Goal: Transaction & Acquisition: Purchase product/service

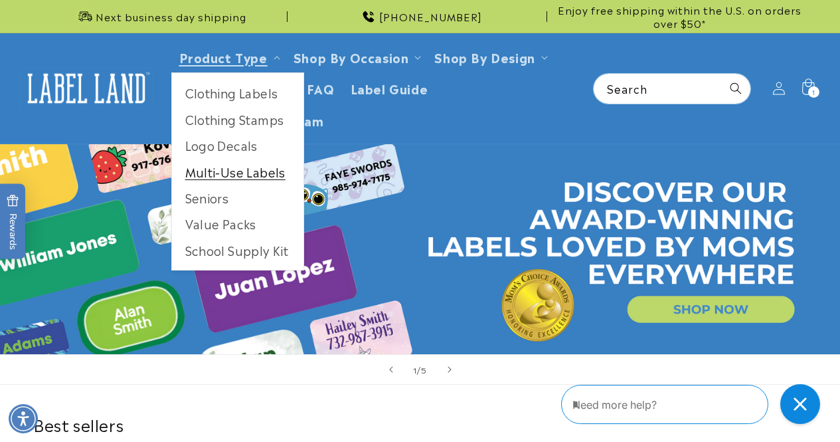
click at [232, 176] on link "Multi-Use Labels" at bounding box center [238, 172] width 132 height 26
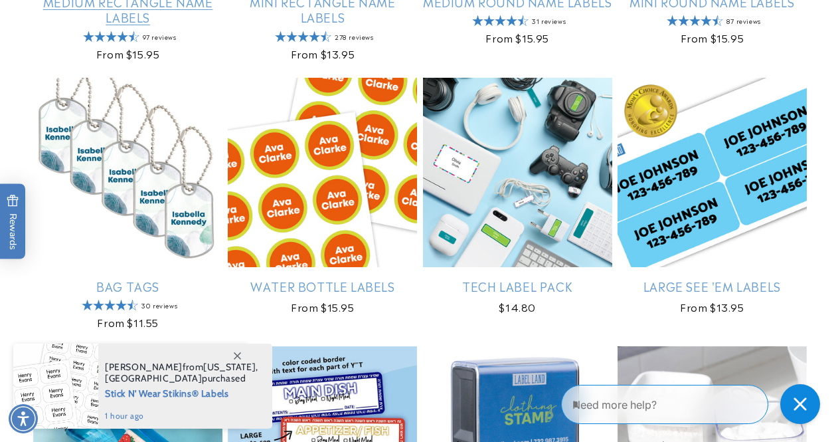
scroll to position [1190, 0]
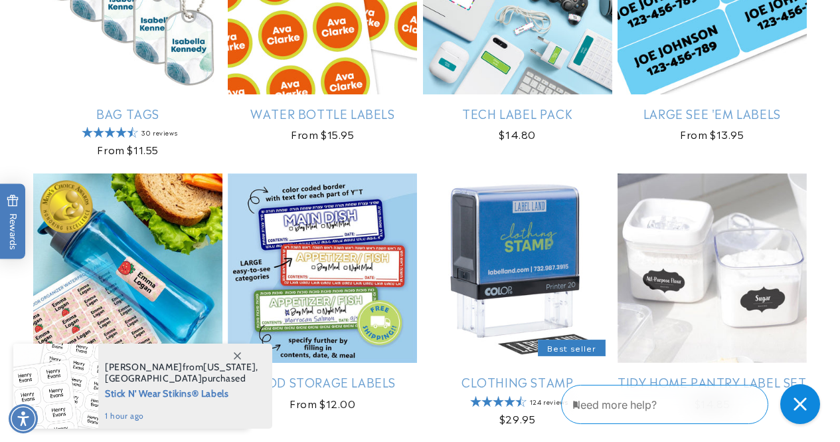
click at [174, 374] on link "Junior Organizer Pack" at bounding box center [127, 381] width 189 height 15
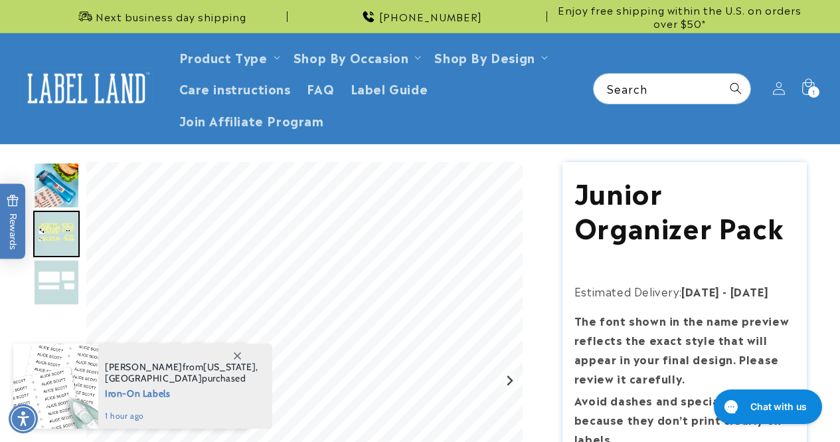
click at [54, 187] on img "Go to slide 1" at bounding box center [56, 185] width 46 height 46
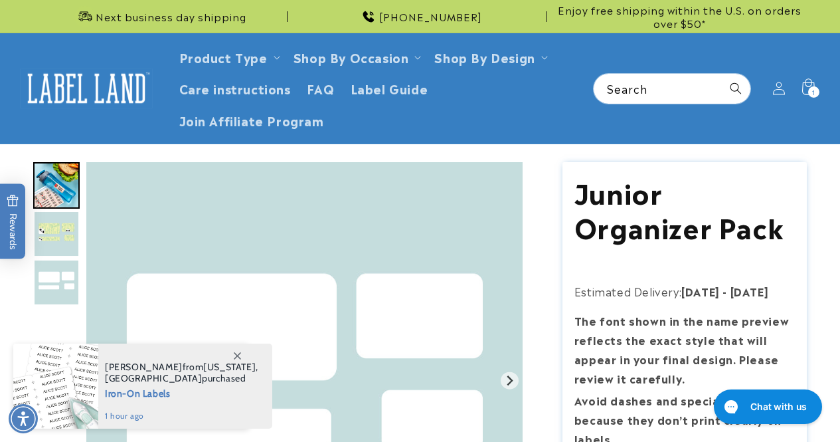
click at [70, 266] on img "Go to slide 3" at bounding box center [56, 282] width 46 height 46
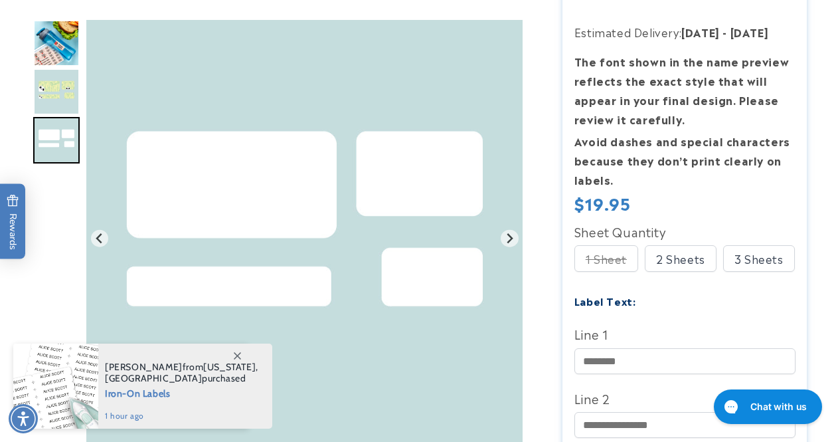
scroll to position [266, 0]
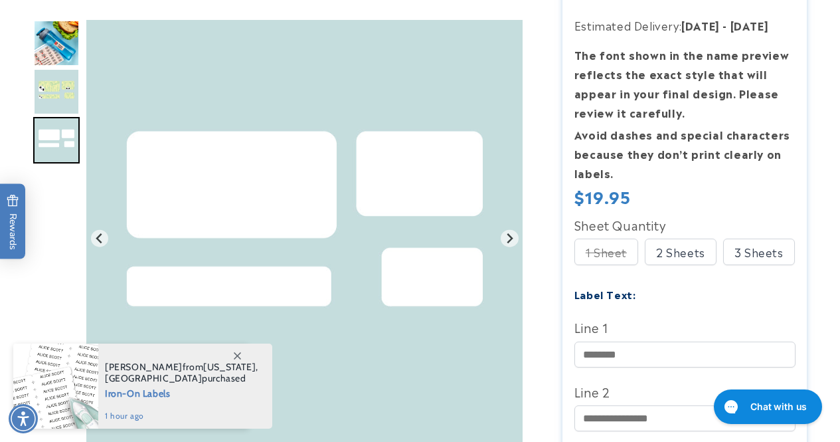
click at [610, 260] on div "1 Sheet" at bounding box center [607, 251] width 64 height 27
click at [678, 256] on div "2 Sheets" at bounding box center [681, 251] width 72 height 27
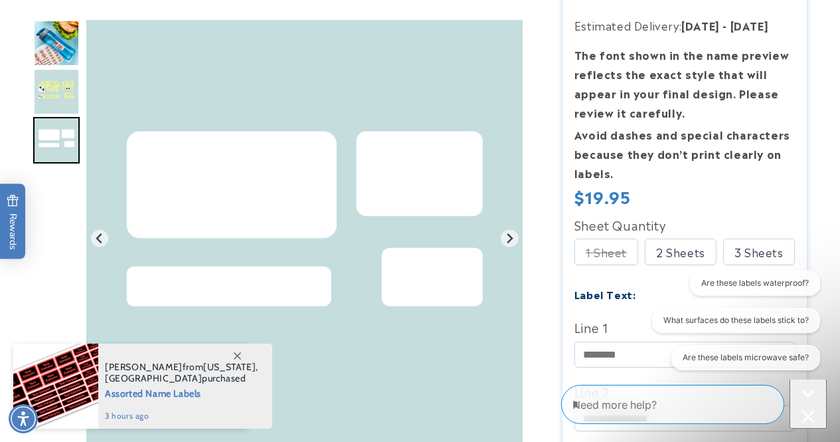
click at [646, 357] on div "Are these labels waterproof? What surfaces do these labels stick to? Are these …" at bounding box center [734, 322] width 184 height 105
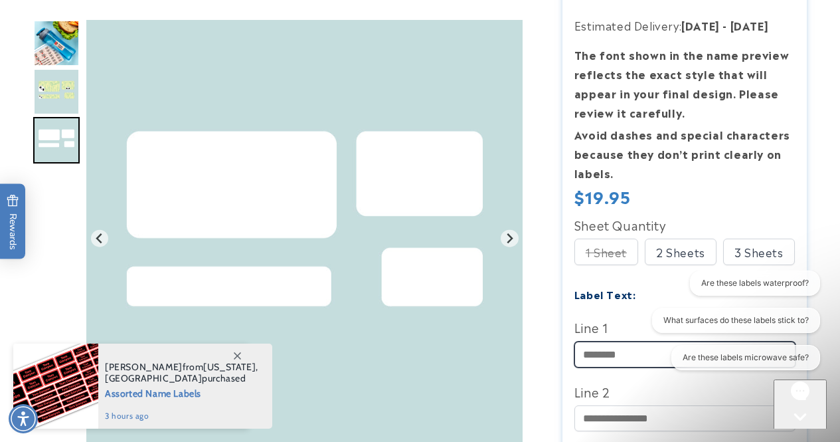
click at [634, 350] on input "Line 1" at bounding box center [685, 354] width 221 height 26
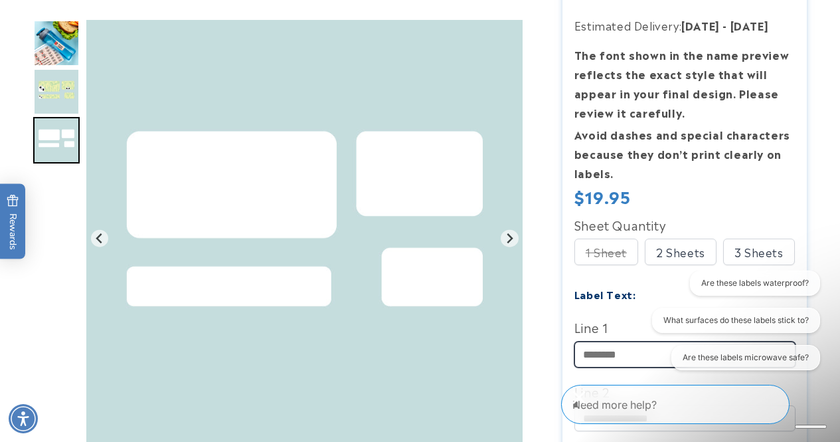
type input "**********"
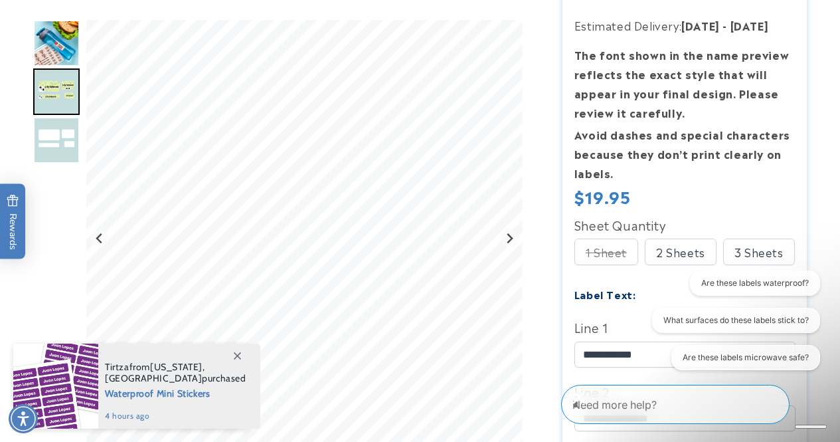
click at [592, 404] on div "Close conversation starters" at bounding box center [579, 397] width 27 height 27
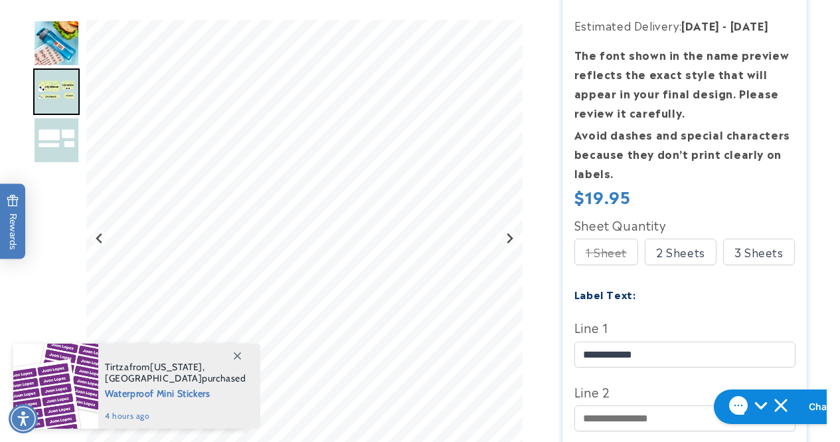
scroll to position [465, 0]
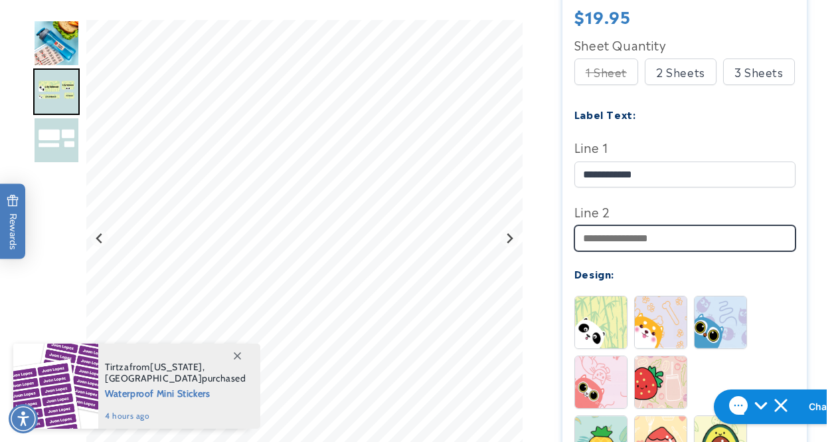
click at [735, 210] on div "Line 2" at bounding box center [685, 226] width 221 height 50
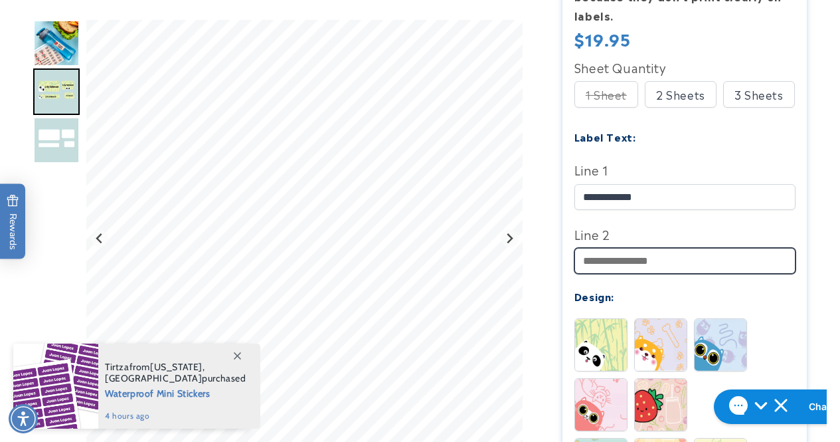
scroll to position [399, 0]
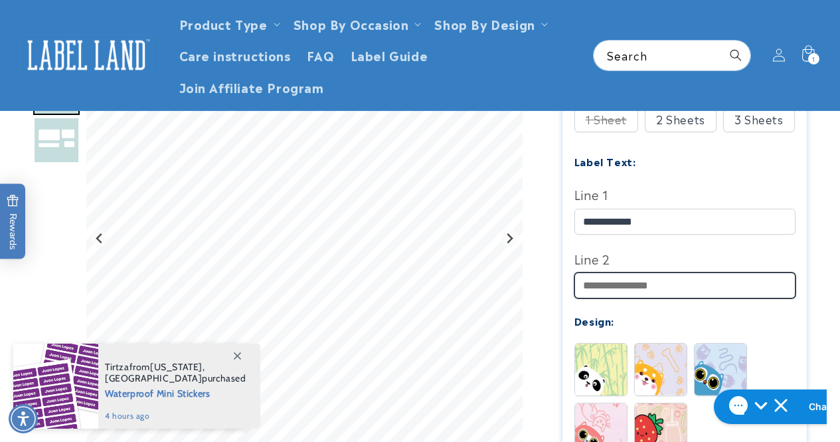
click at [690, 276] on input "Line 2" at bounding box center [685, 285] width 221 height 26
type input "**********"
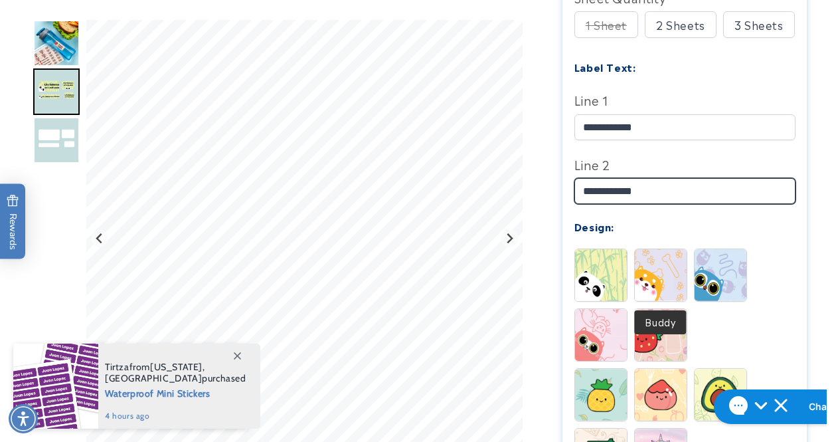
scroll to position [531, 0]
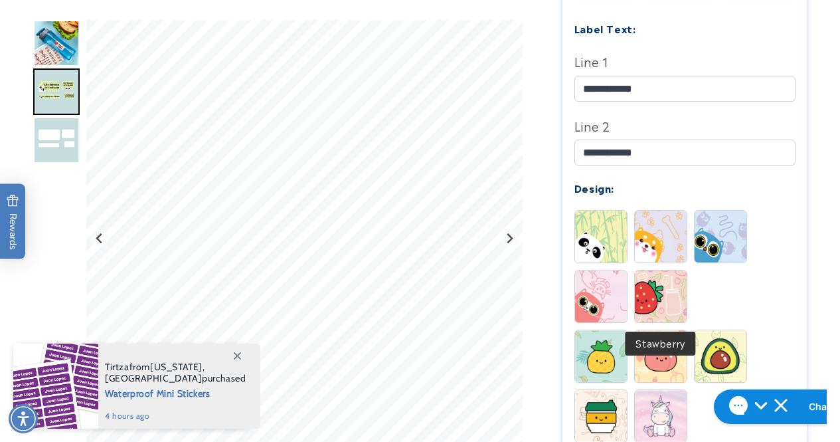
click at [668, 312] on img at bounding box center [661, 296] width 52 height 52
click at [656, 340] on img at bounding box center [661, 356] width 52 height 52
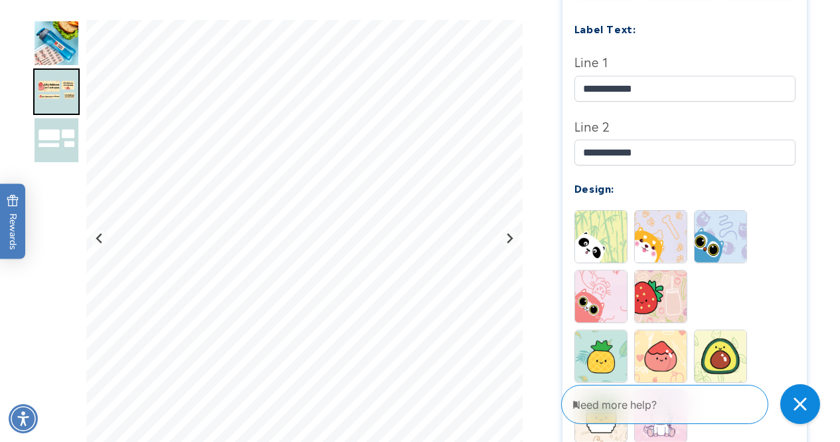
click at [675, 306] on img at bounding box center [661, 296] width 52 height 52
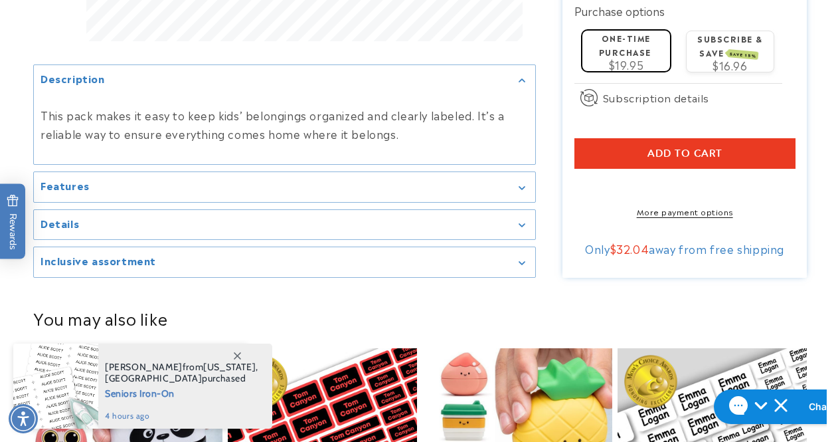
scroll to position [1063, 0]
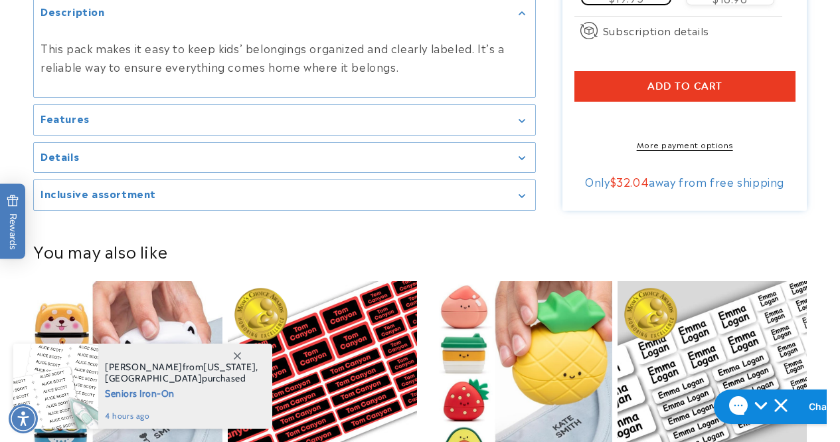
click at [691, 143] on div "Add to cart More payment options This item is a recurring or deferred purchase.…" at bounding box center [685, 110] width 221 height 79
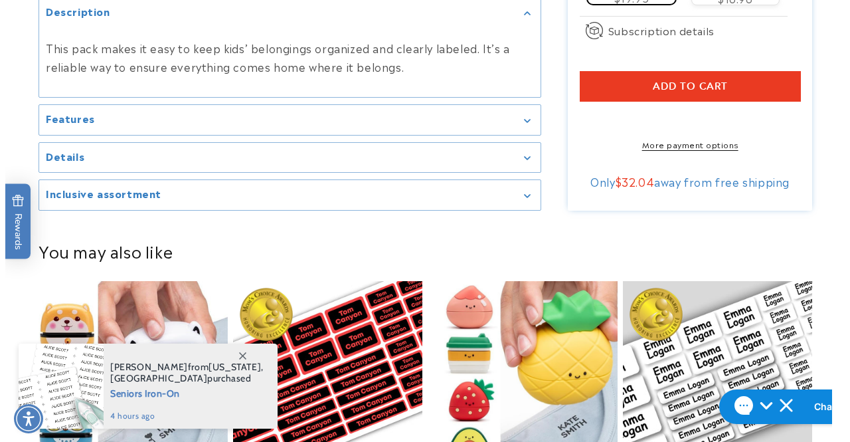
scroll to position [1129, 0]
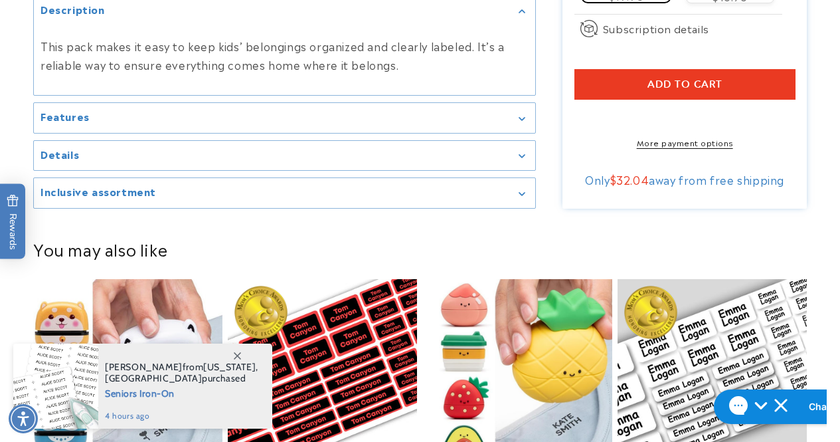
click at [699, 86] on span "Add to cart" at bounding box center [685, 84] width 75 height 12
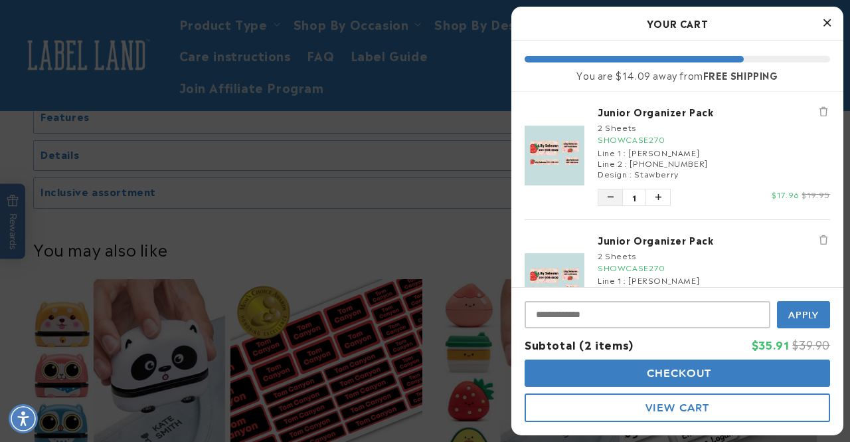
click at [601, 197] on button "Decrease quantity of Junior Organizer Pack" at bounding box center [610, 197] width 24 height 16
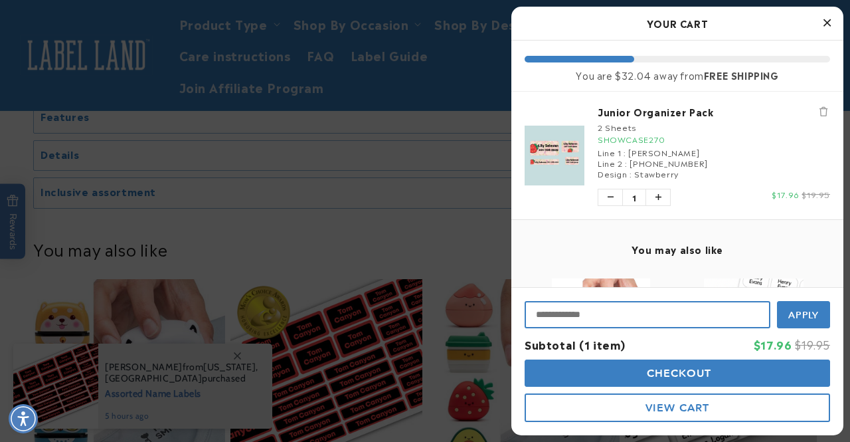
click at [686, 310] on input "Input Discount" at bounding box center [648, 314] width 246 height 27
type input "********"
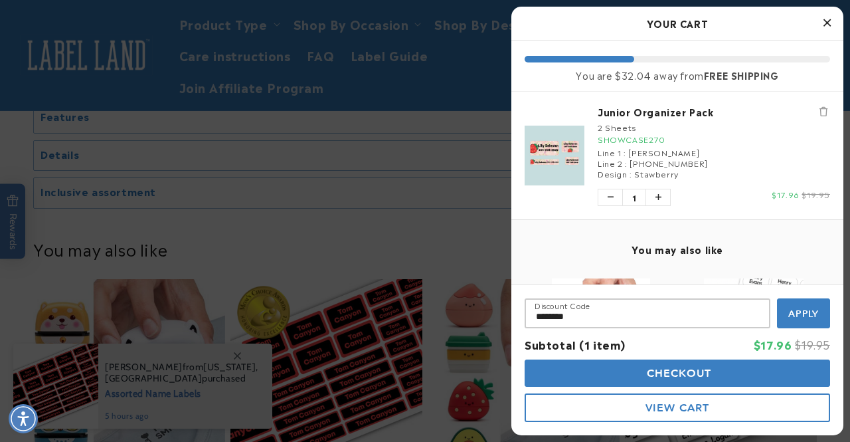
click at [811, 322] on button "Apply" at bounding box center [803, 313] width 53 height 30
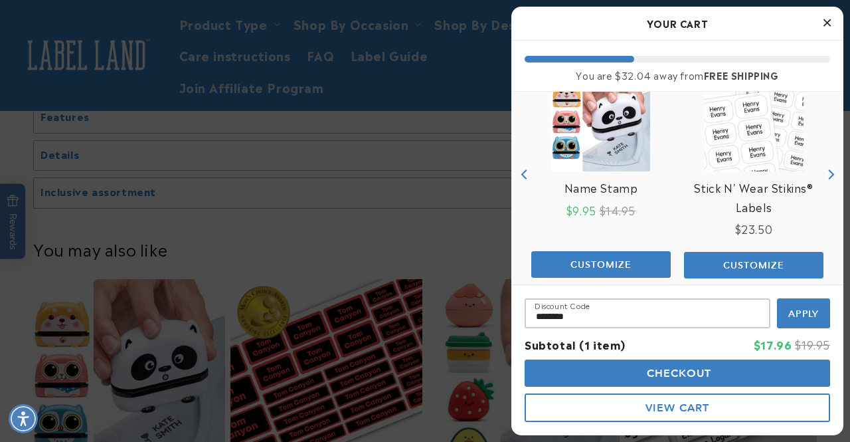
scroll to position [226, 0]
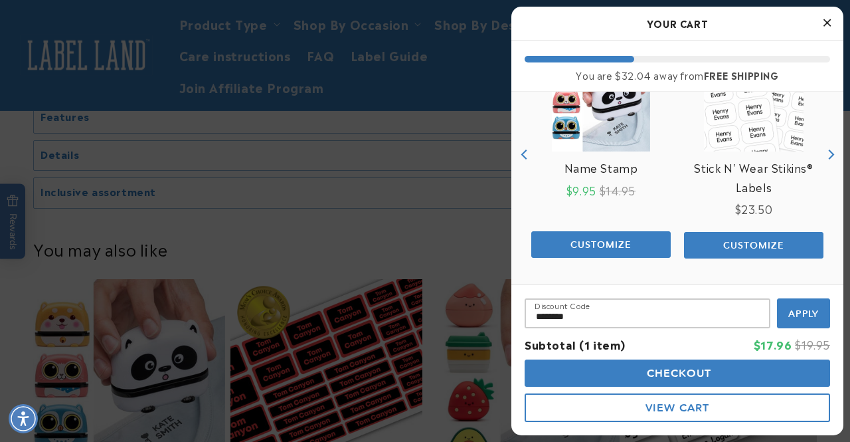
click at [750, 379] on button "Checkout" at bounding box center [678, 372] width 306 height 27
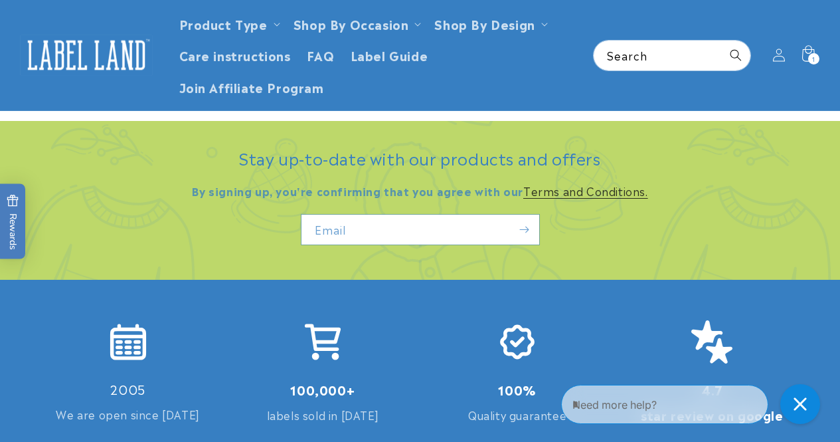
scroll to position [2520, 0]
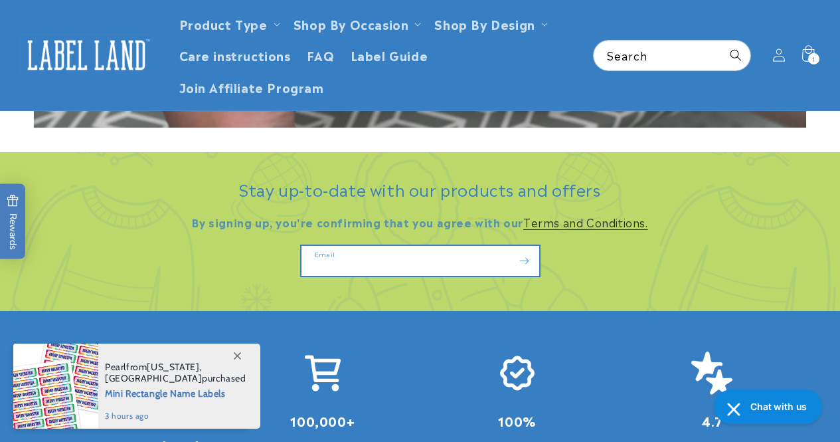
click at [434, 251] on input "Email" at bounding box center [421, 261] width 238 height 30
type input "**********"
click at [529, 258] on icon "Subscribe" at bounding box center [524, 260] width 10 height 17
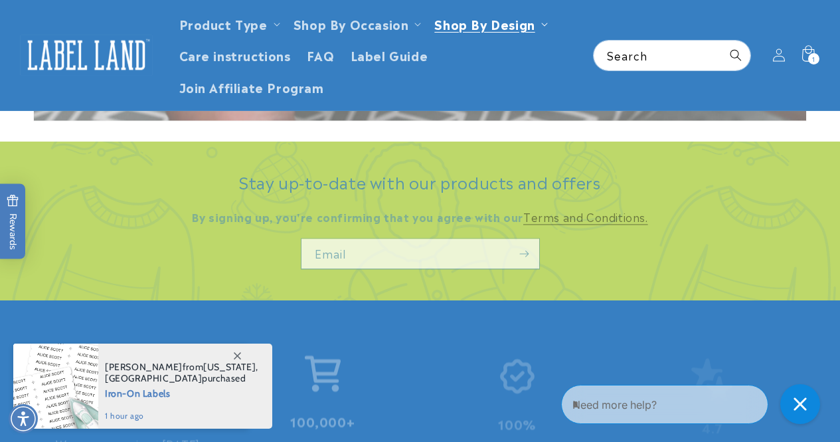
scroll to position [2520, 0]
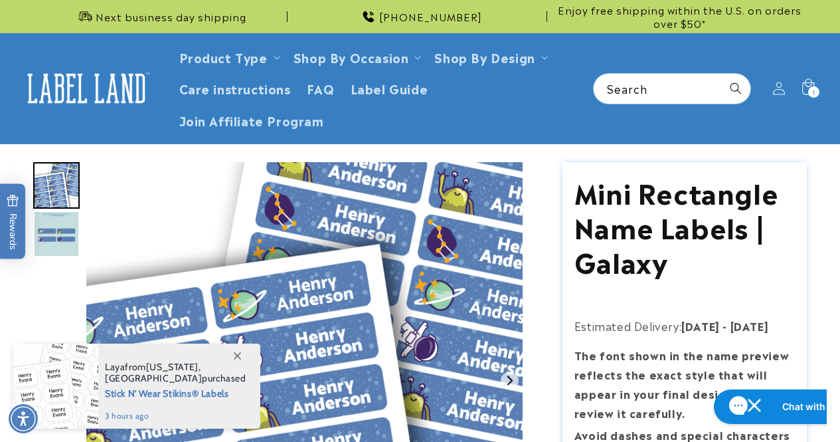
click at [59, 251] on img "Go to slide 2" at bounding box center [56, 234] width 46 height 46
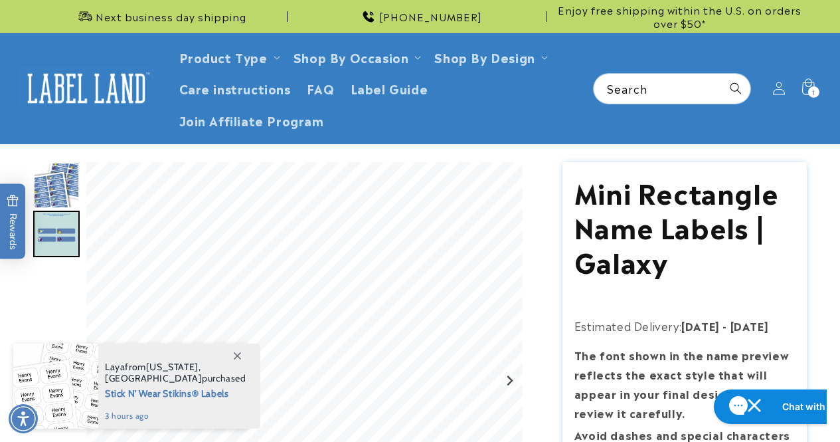
click at [65, 199] on img "Go to slide 1" at bounding box center [56, 185] width 46 height 46
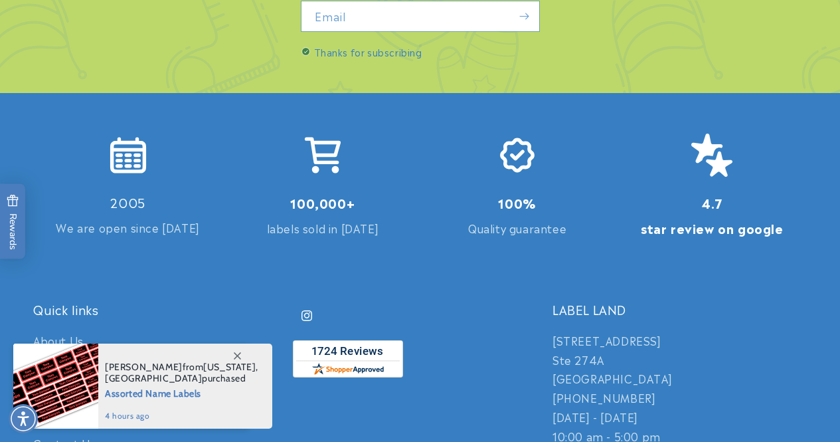
scroll to position [2764, 0]
